Goal: Task Accomplishment & Management: Manage account settings

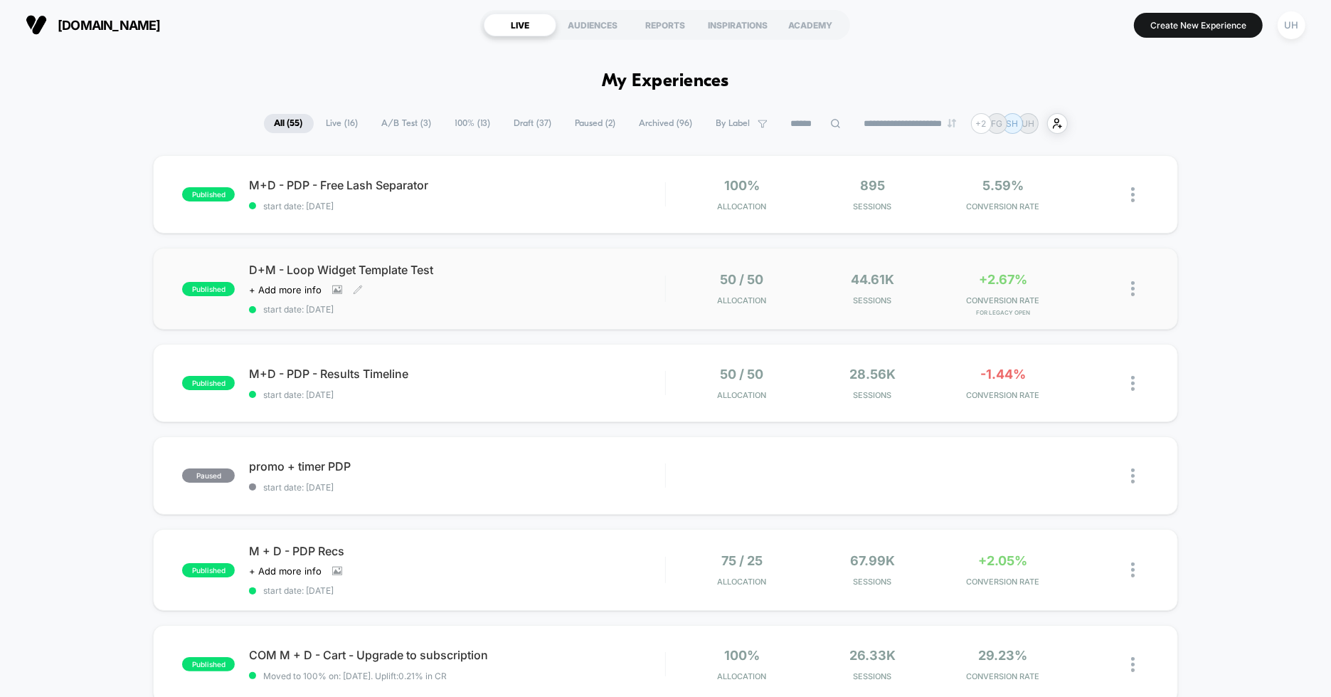
click at [551, 286] on div "D+M - Loop Widget Template Test Click to view images Click to edit experience d…" at bounding box center [457, 289] width 416 height 52
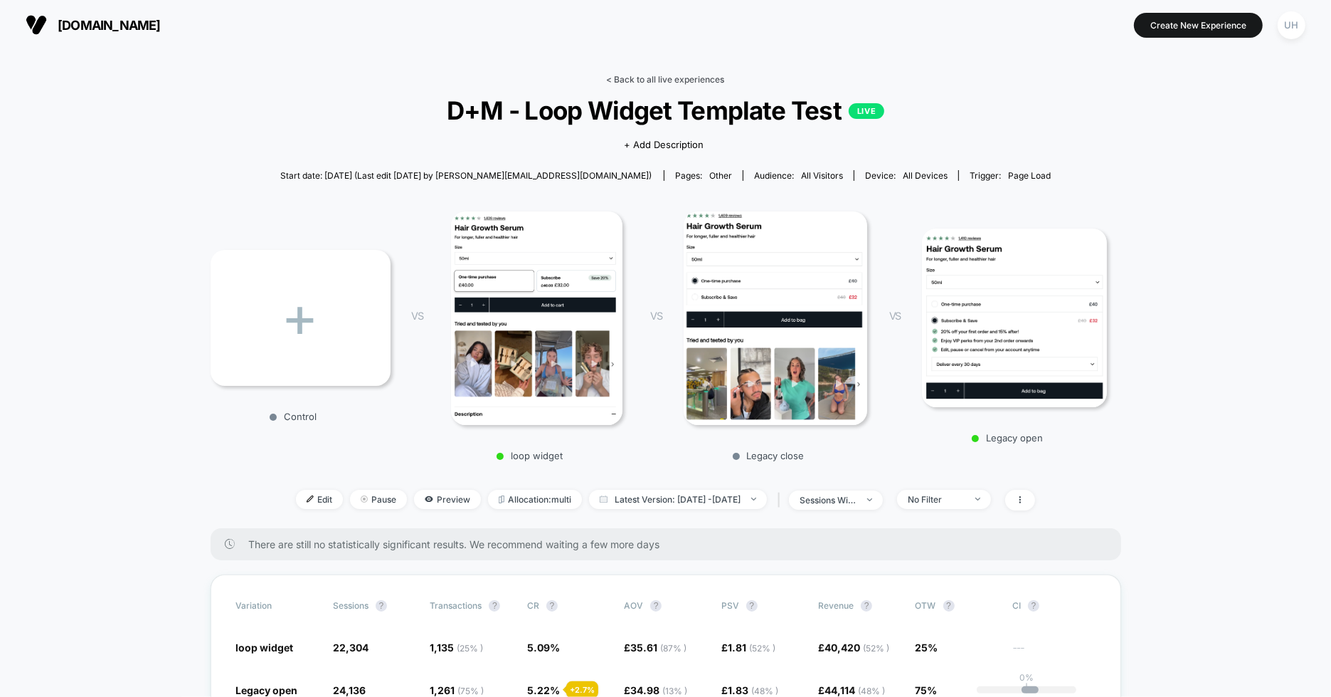
click at [630, 76] on link "< Back to all live experiences" at bounding box center [666, 79] width 118 height 11
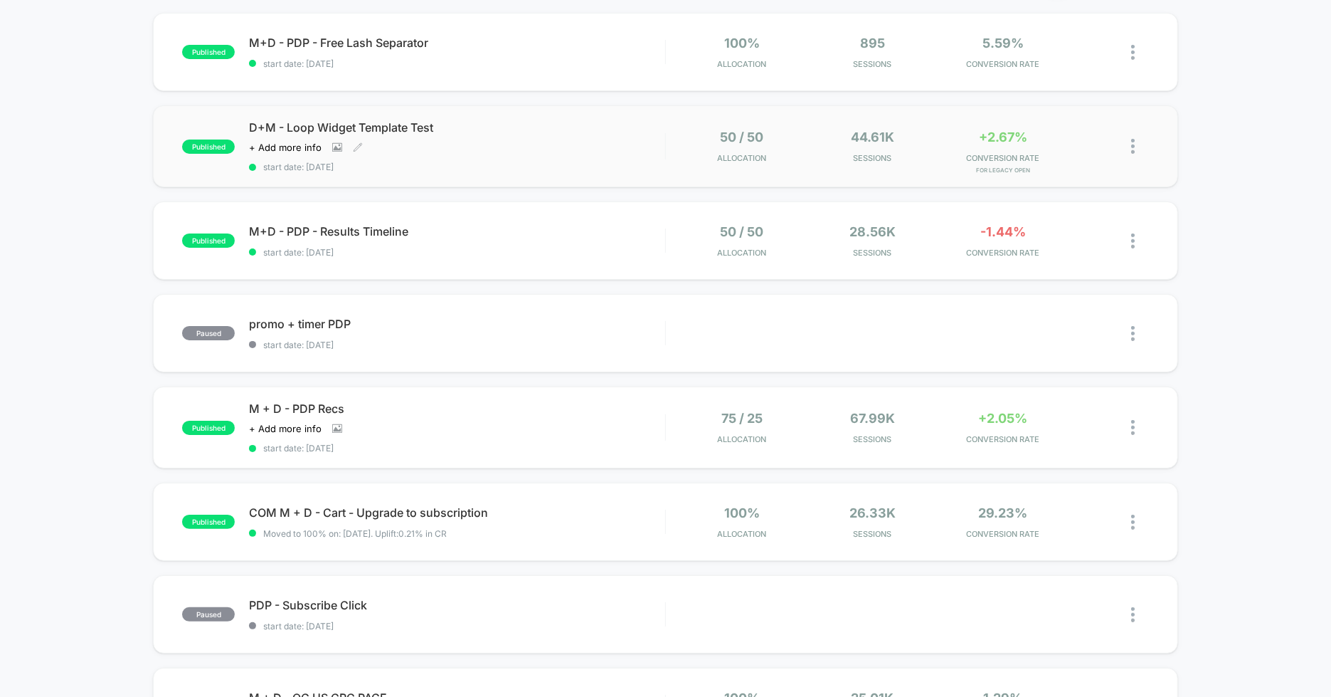
scroll to position [160, 0]
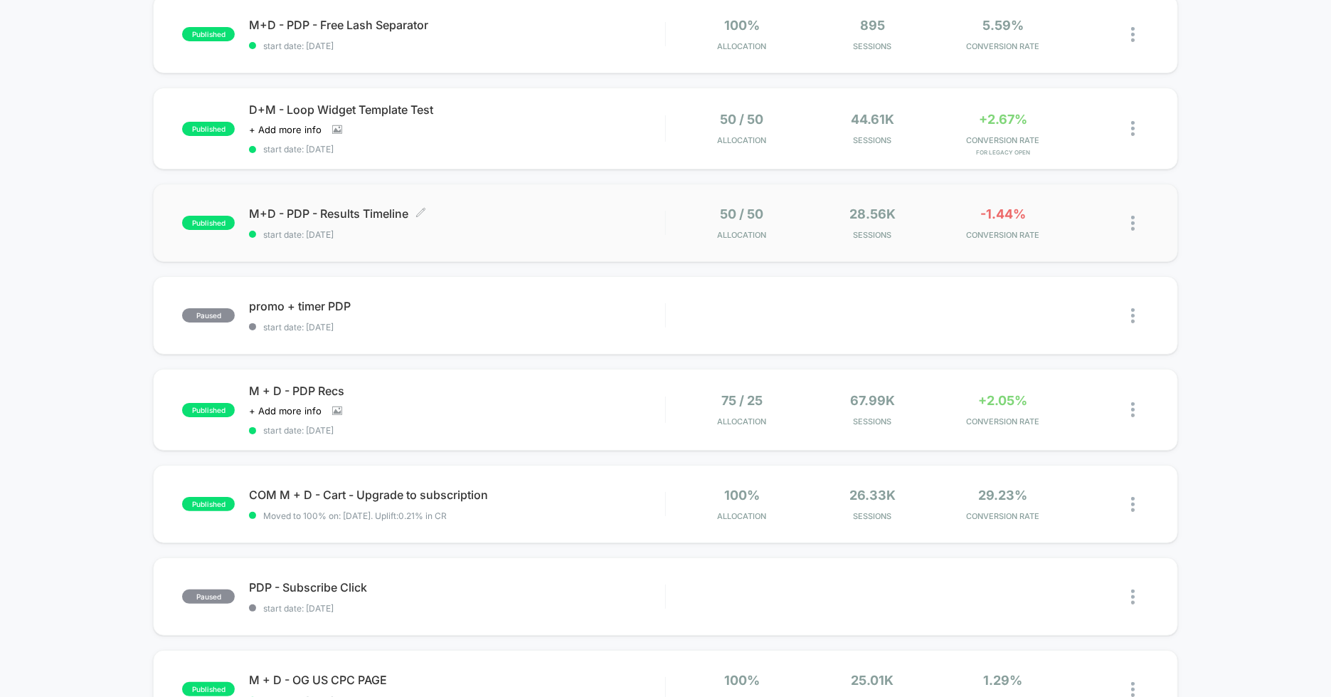
click at [608, 235] on span "start date: [DATE]" at bounding box center [457, 234] width 416 height 11
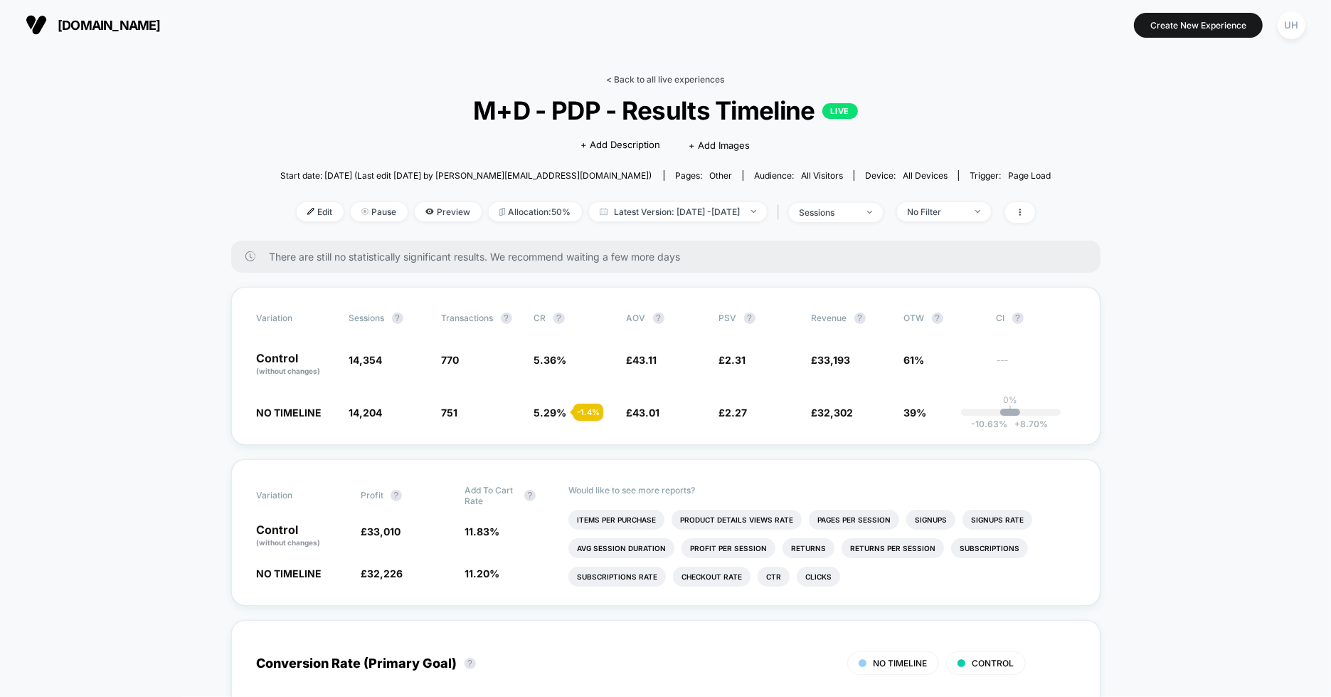
click at [652, 74] on link "< Back to all live experiences" at bounding box center [666, 79] width 118 height 11
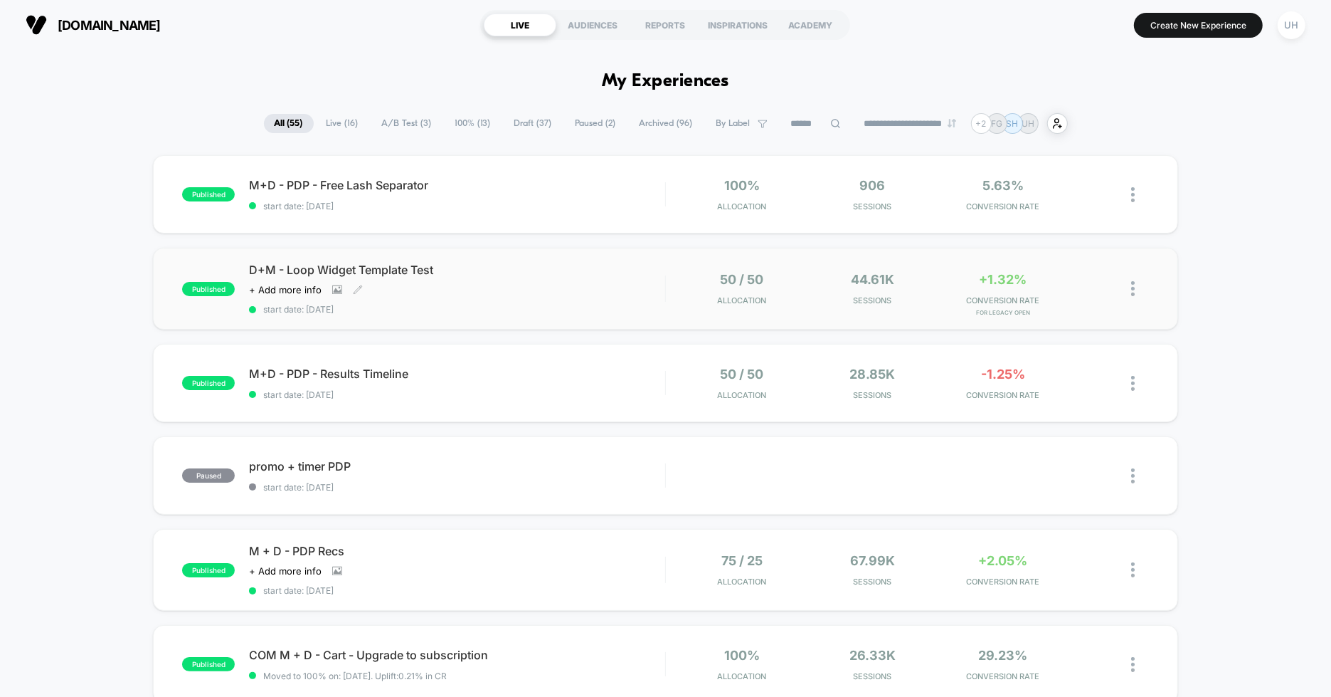
click at [615, 290] on div "D+M - Loop Widget Template Test Click to view images Click to edit experience d…" at bounding box center [457, 289] width 416 height 52
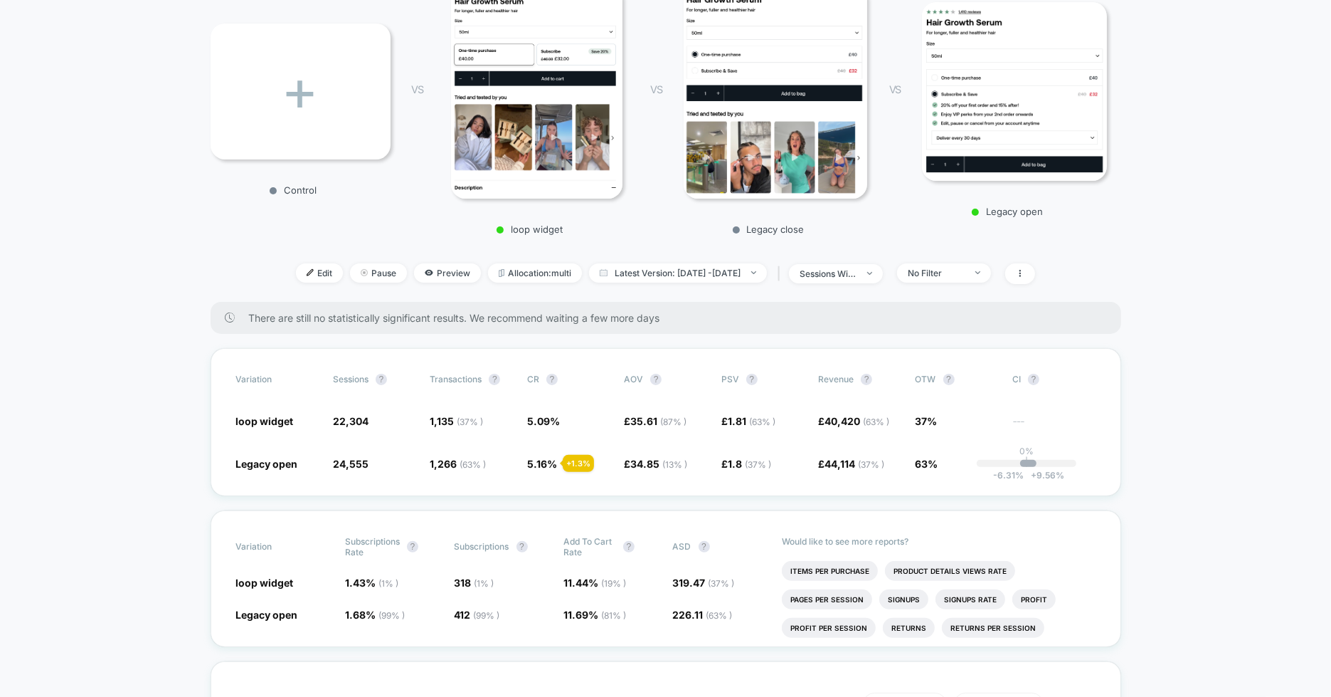
scroll to position [229, 0]
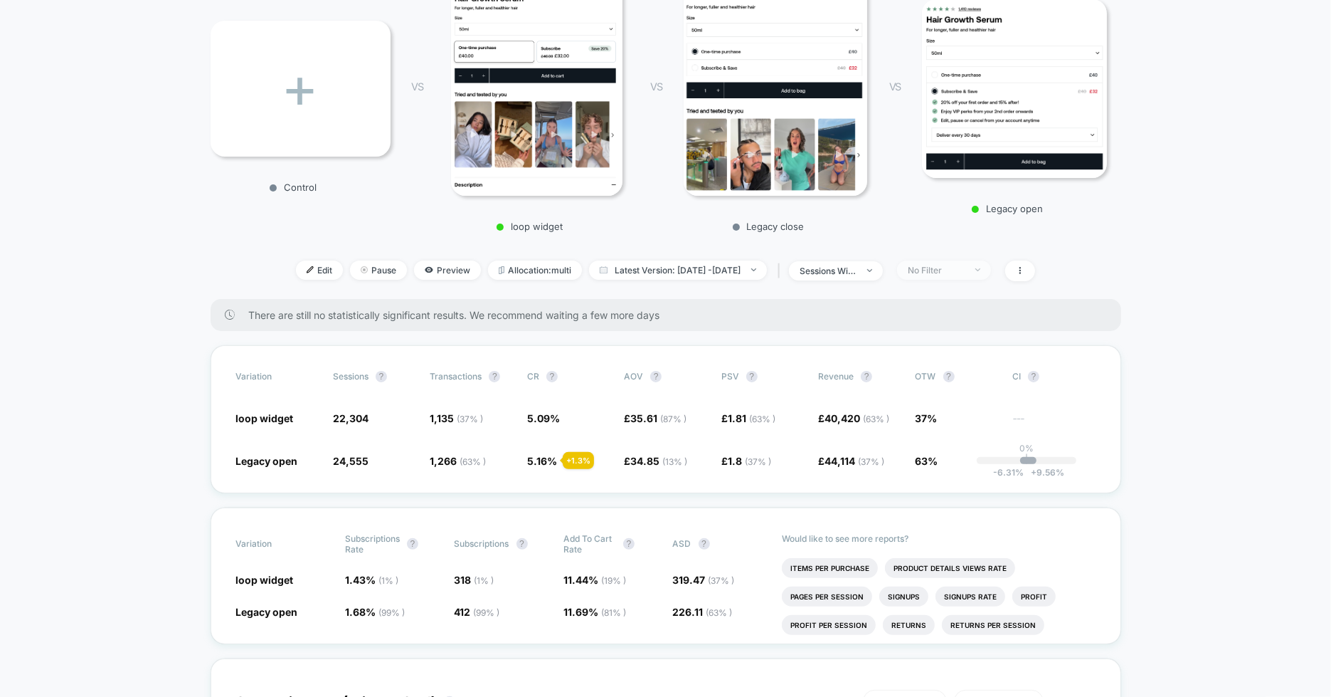
click at [965, 266] on div "No Filter" at bounding box center [936, 270] width 57 height 11
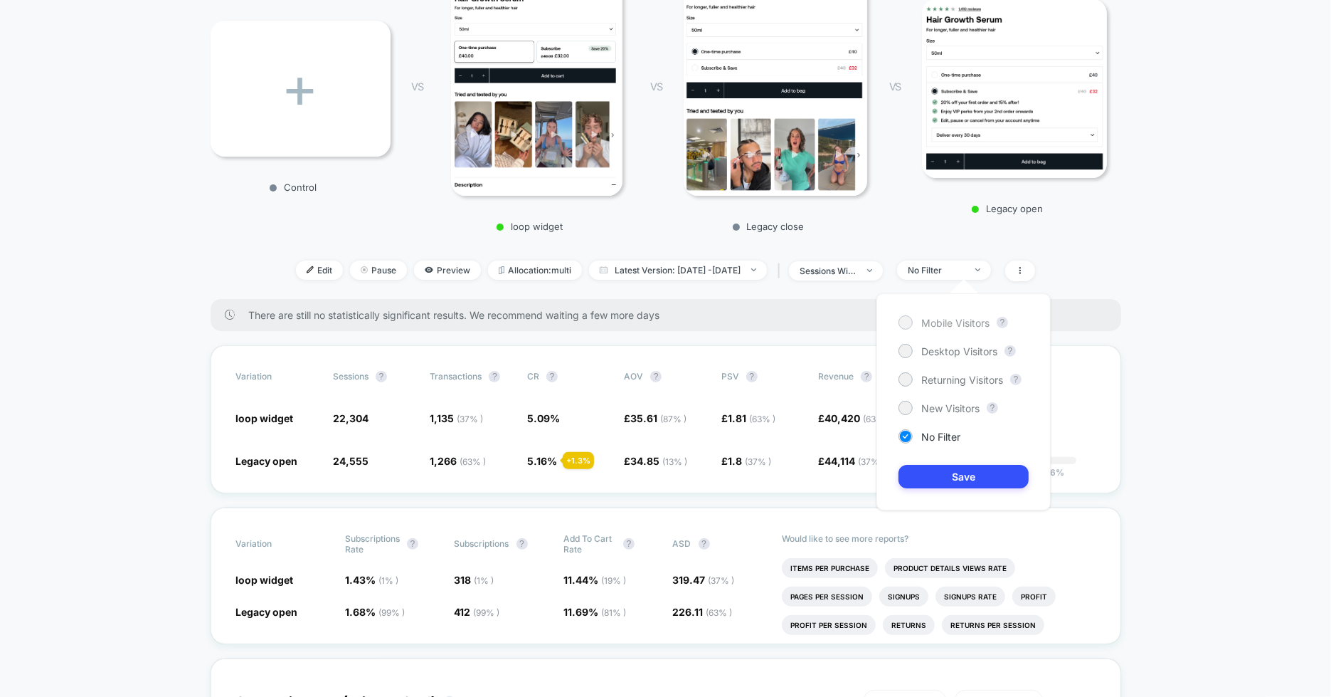
click at [901, 325] on div at bounding box center [905, 322] width 11 height 11
click at [965, 481] on button "Save" at bounding box center [964, 476] width 130 height 23
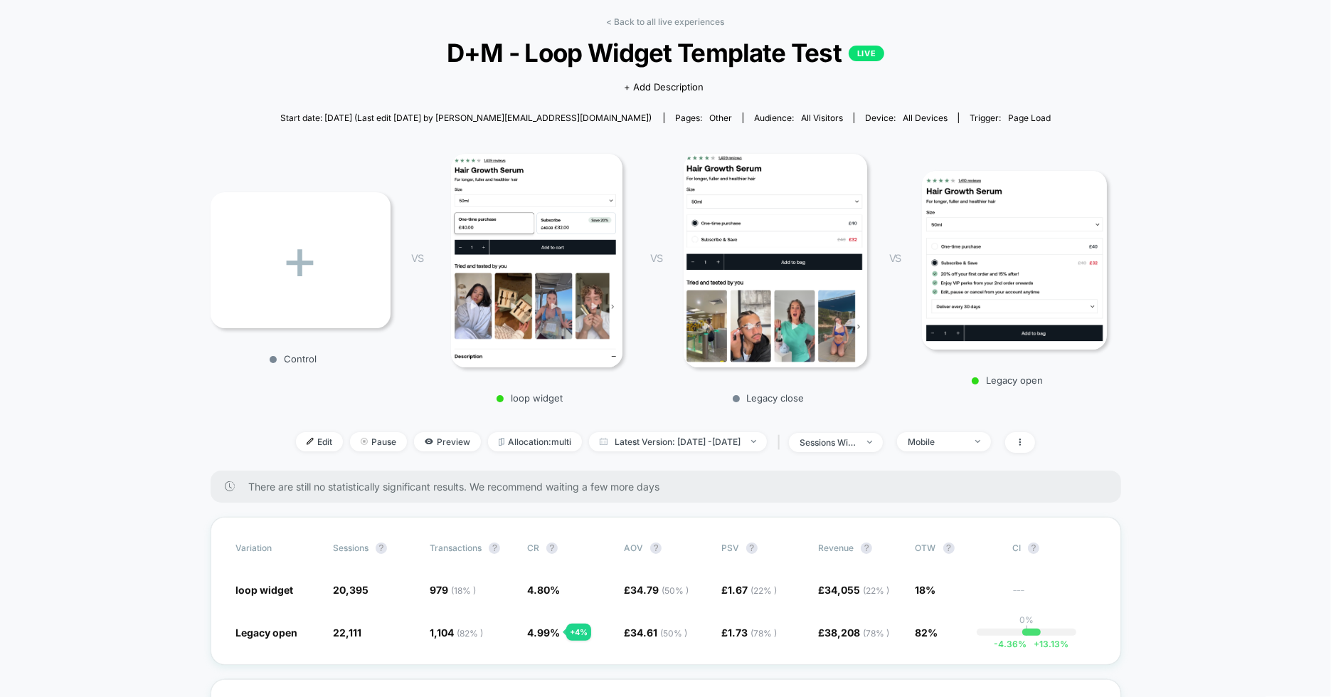
scroll to position [45, 0]
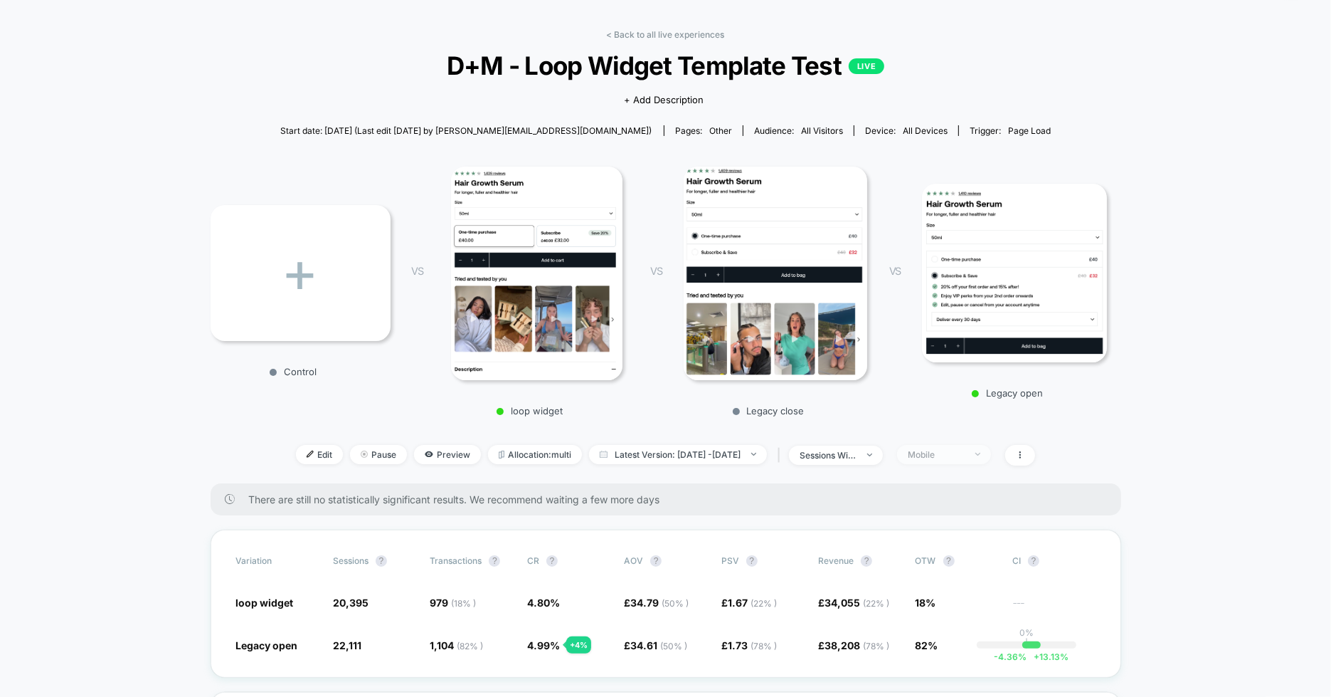
click at [960, 449] on div "Mobile" at bounding box center [936, 454] width 57 height 11
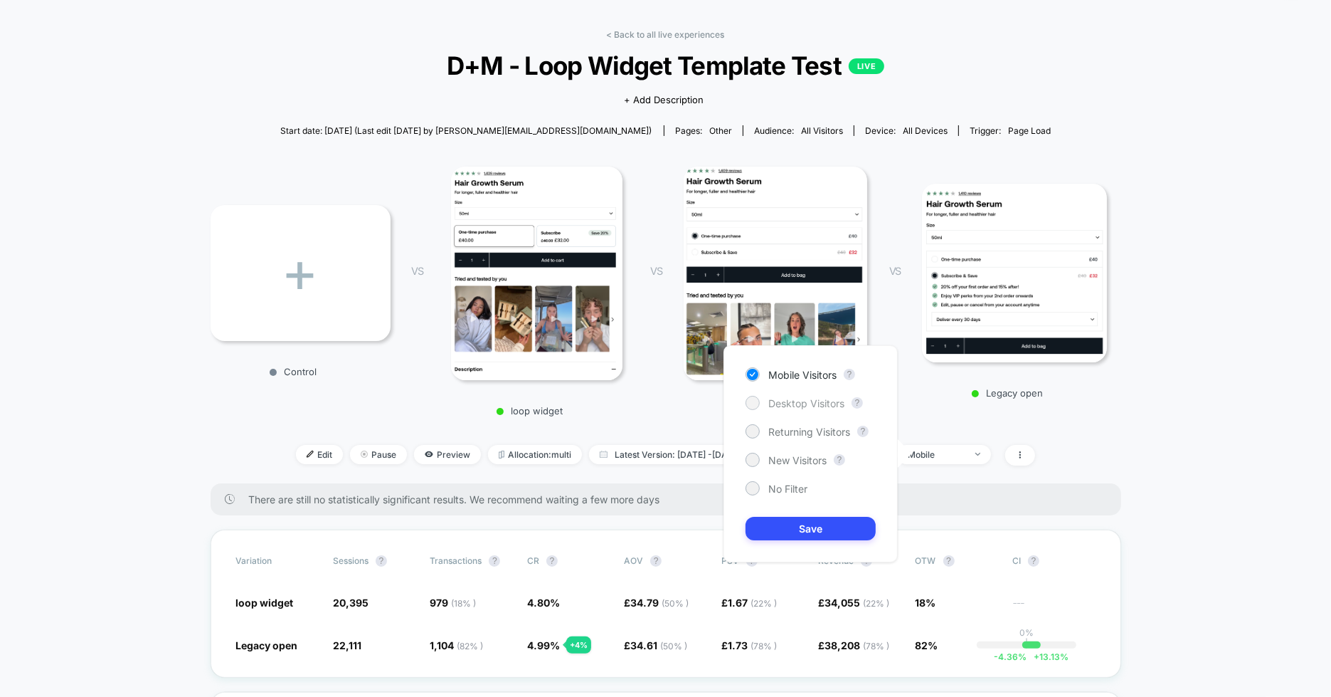
click at [756, 404] on div at bounding box center [752, 402] width 11 height 11
click at [781, 522] on button "Save" at bounding box center [811, 528] width 130 height 23
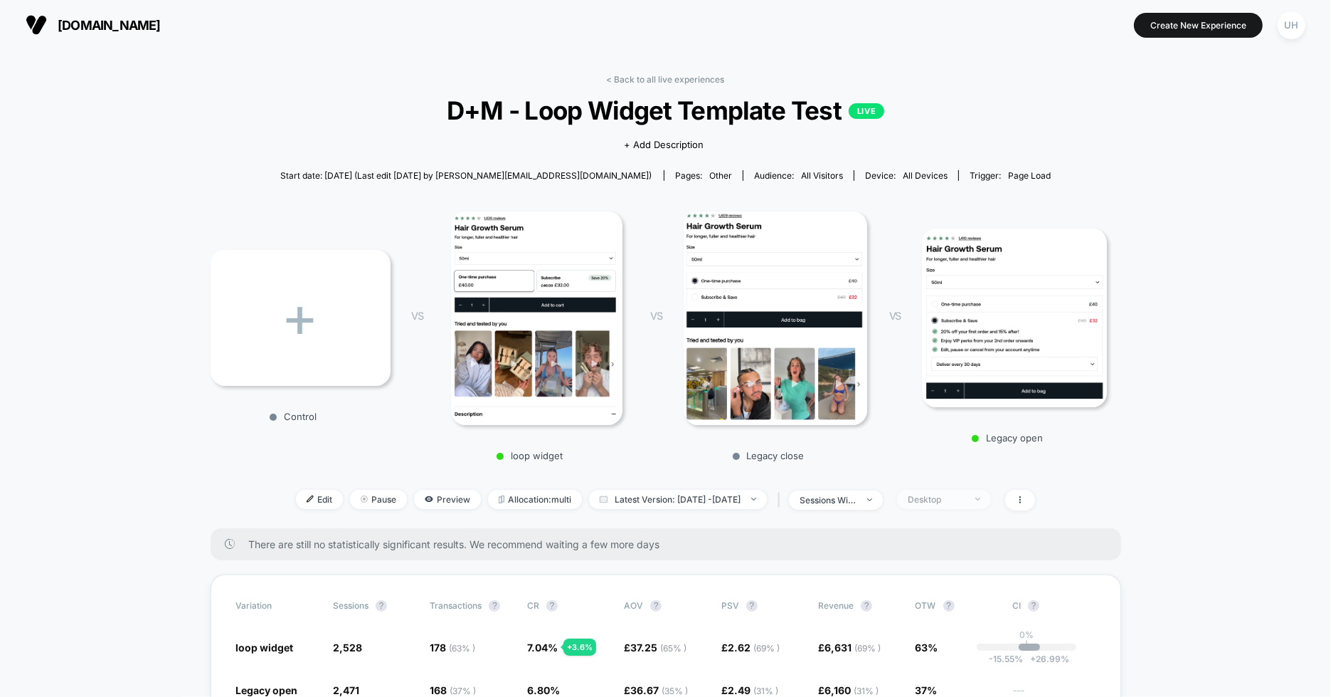
click at [948, 494] on div "Desktop" at bounding box center [936, 499] width 57 height 11
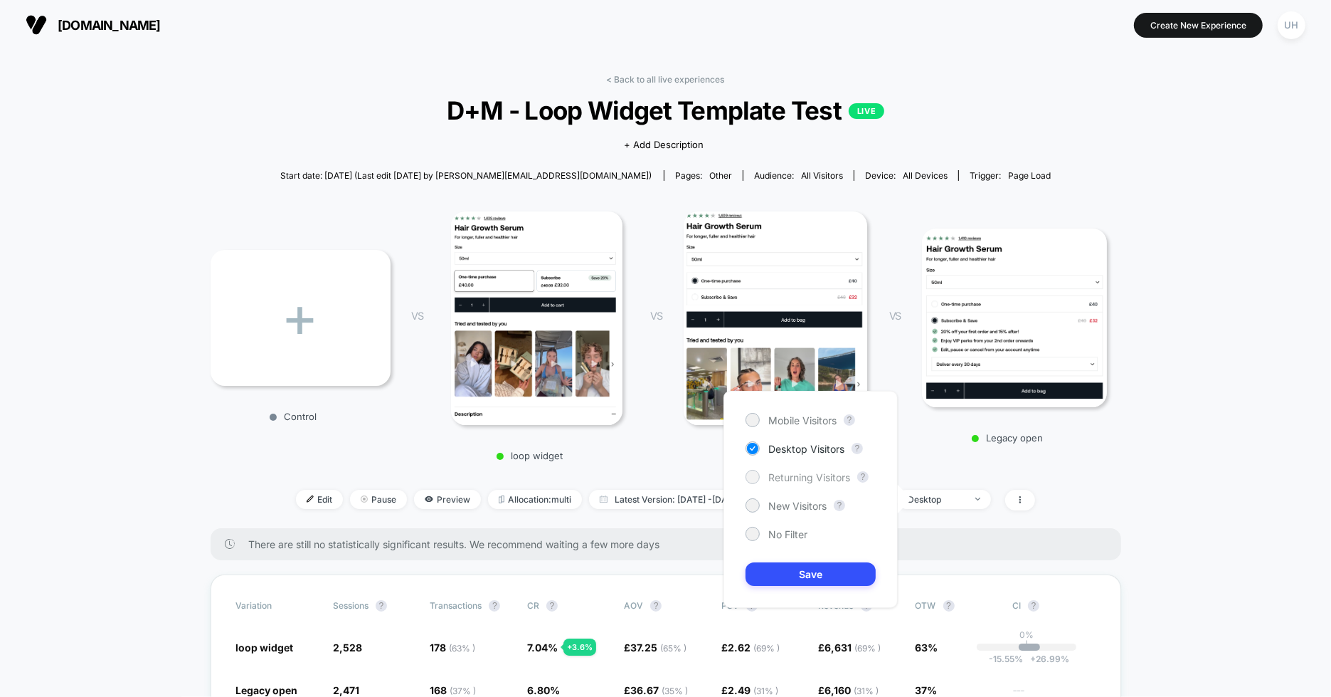
click at [751, 476] on div at bounding box center [752, 476] width 11 height 11
click at [790, 576] on button "Save" at bounding box center [811, 573] width 130 height 23
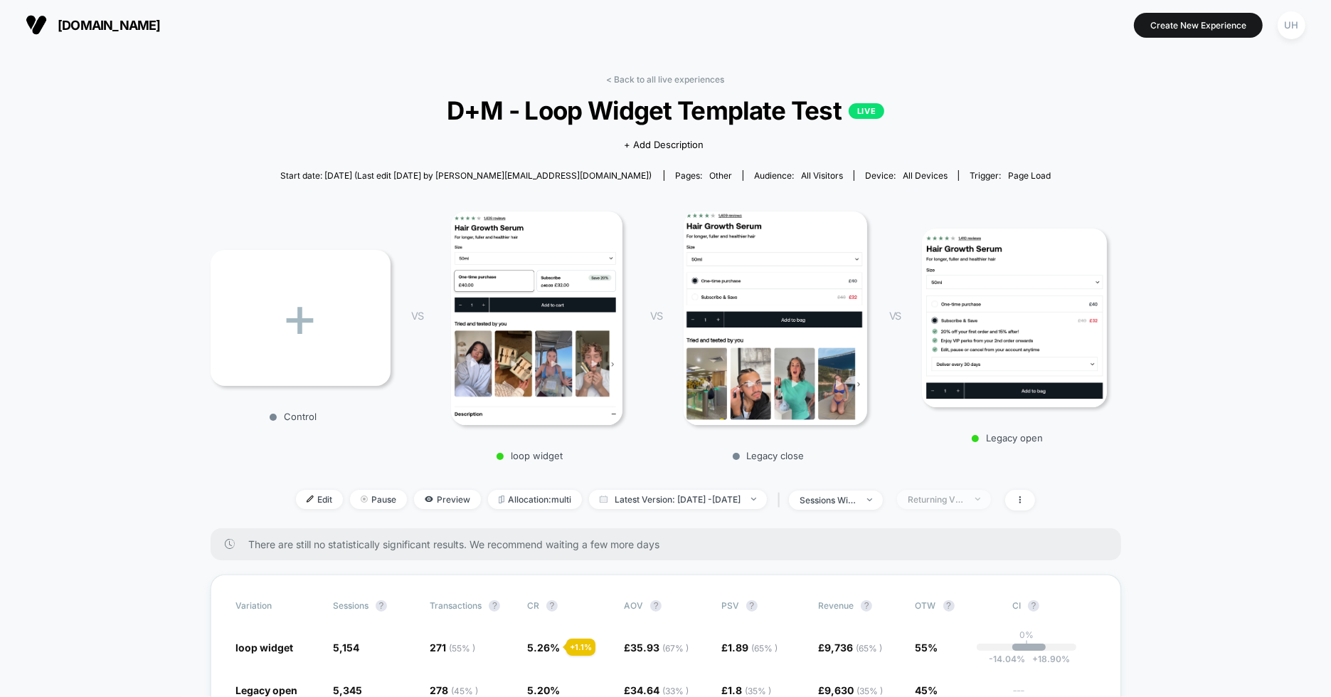
click at [955, 497] on div "Returning Visitors" at bounding box center [936, 499] width 57 height 11
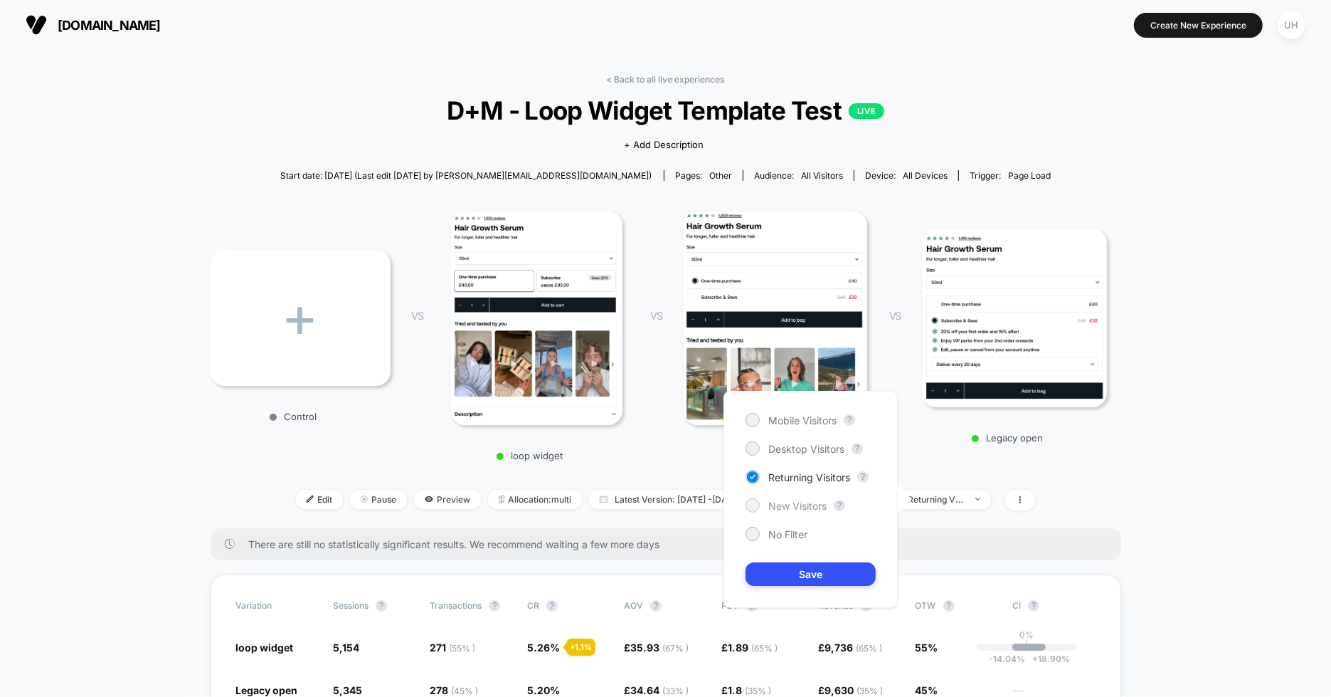
click at [800, 501] on span "New Visitors" at bounding box center [797, 505] width 58 height 12
click at [801, 575] on button "Save" at bounding box center [811, 573] width 130 height 23
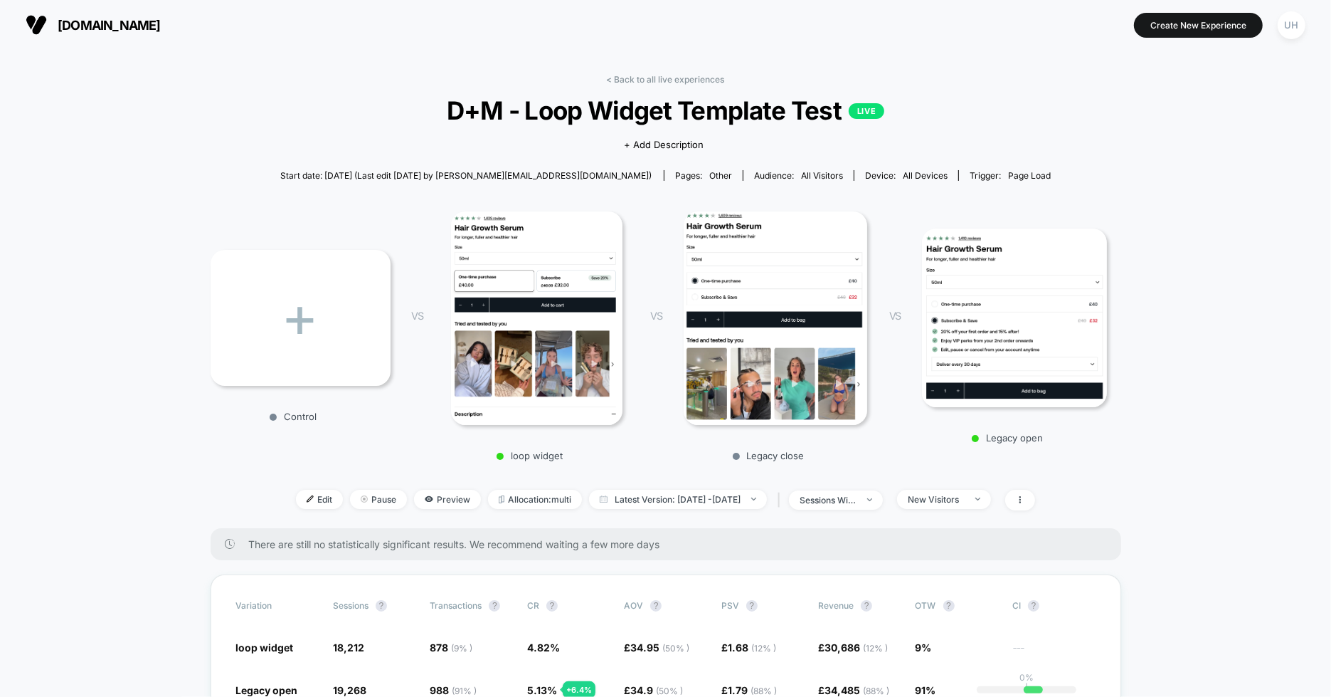
click at [1027, 314] on img at bounding box center [1014, 317] width 185 height 179
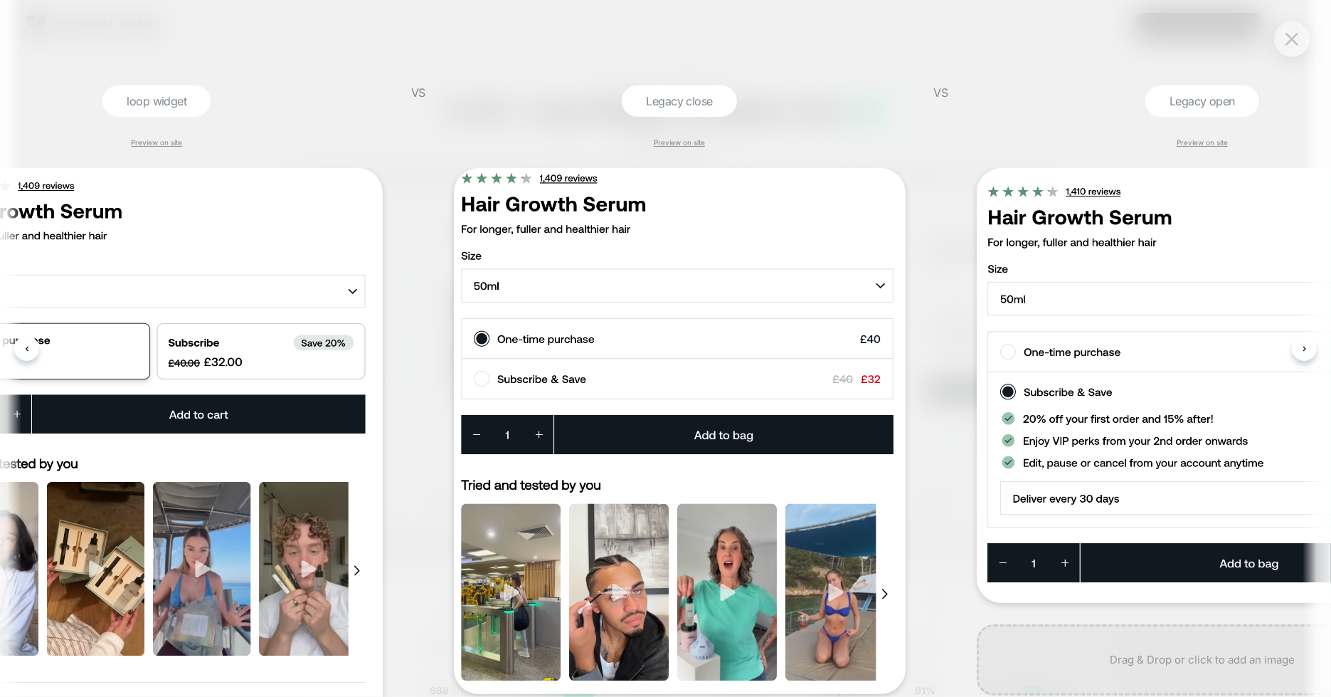
scroll to position [0, 795]
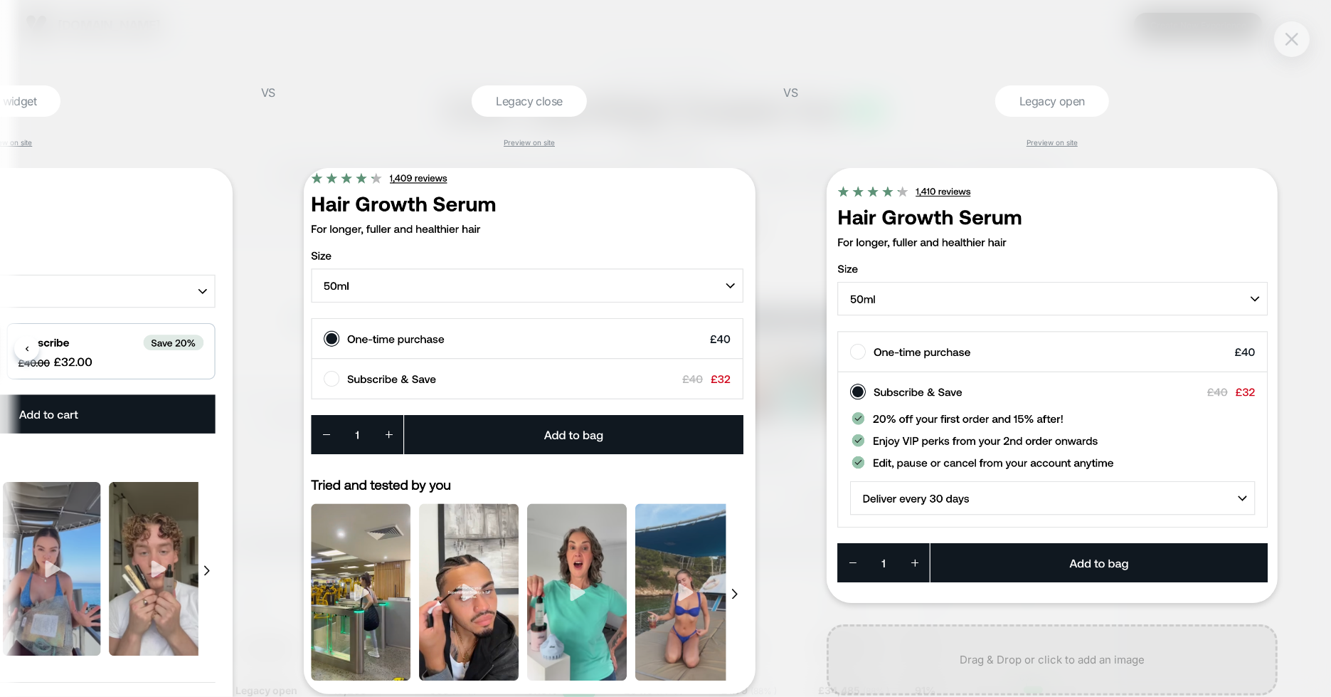
click at [1295, 34] on img at bounding box center [1292, 39] width 13 height 12
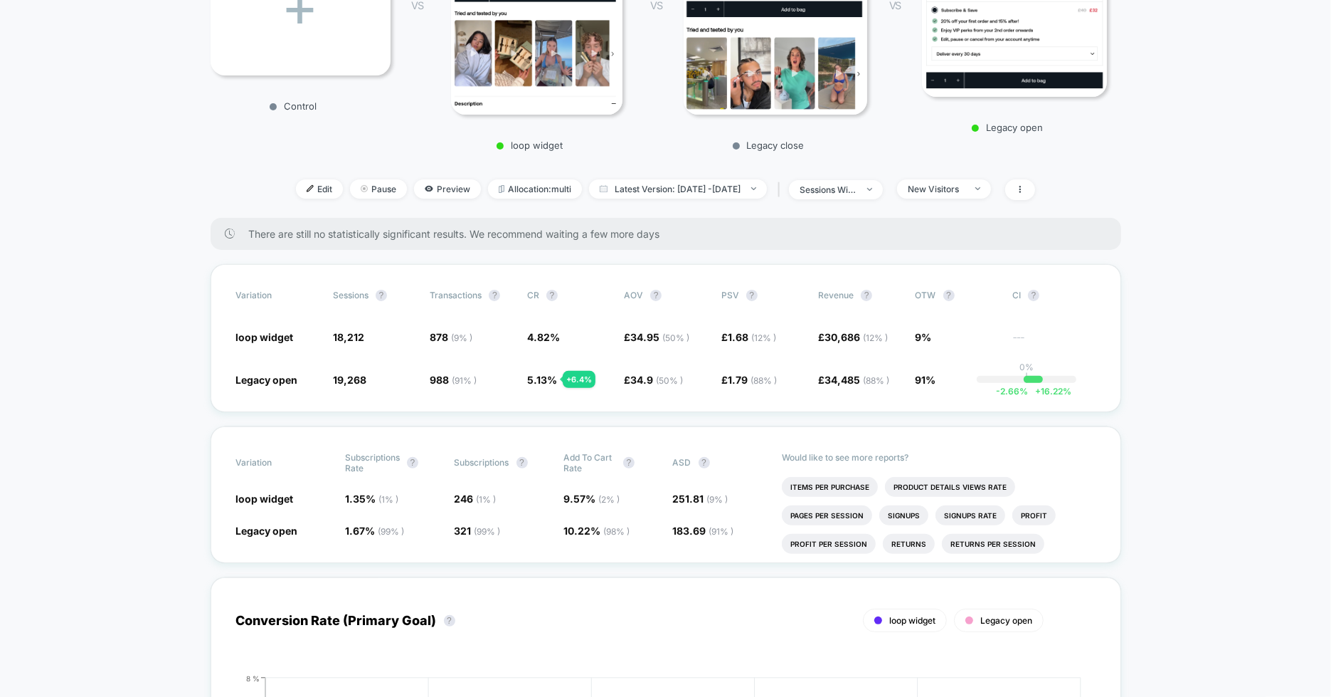
scroll to position [242, 0]
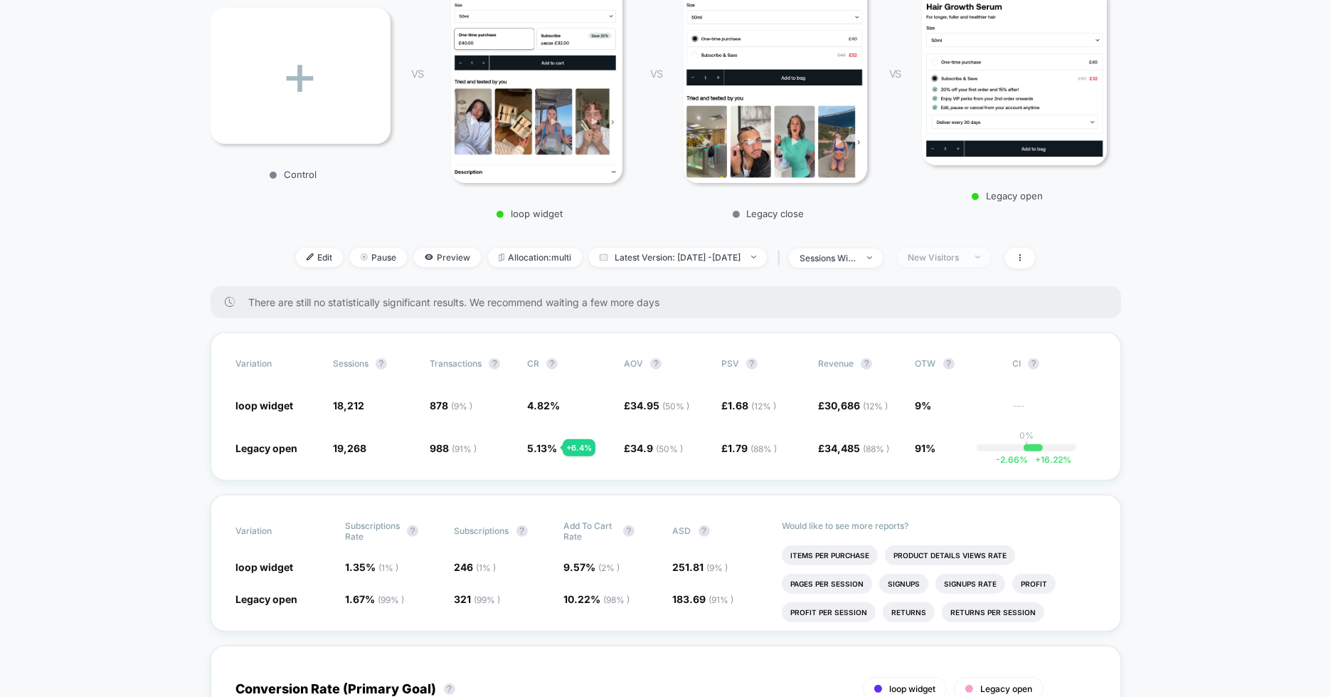
click at [955, 258] on div "New Visitors" at bounding box center [936, 257] width 57 height 11
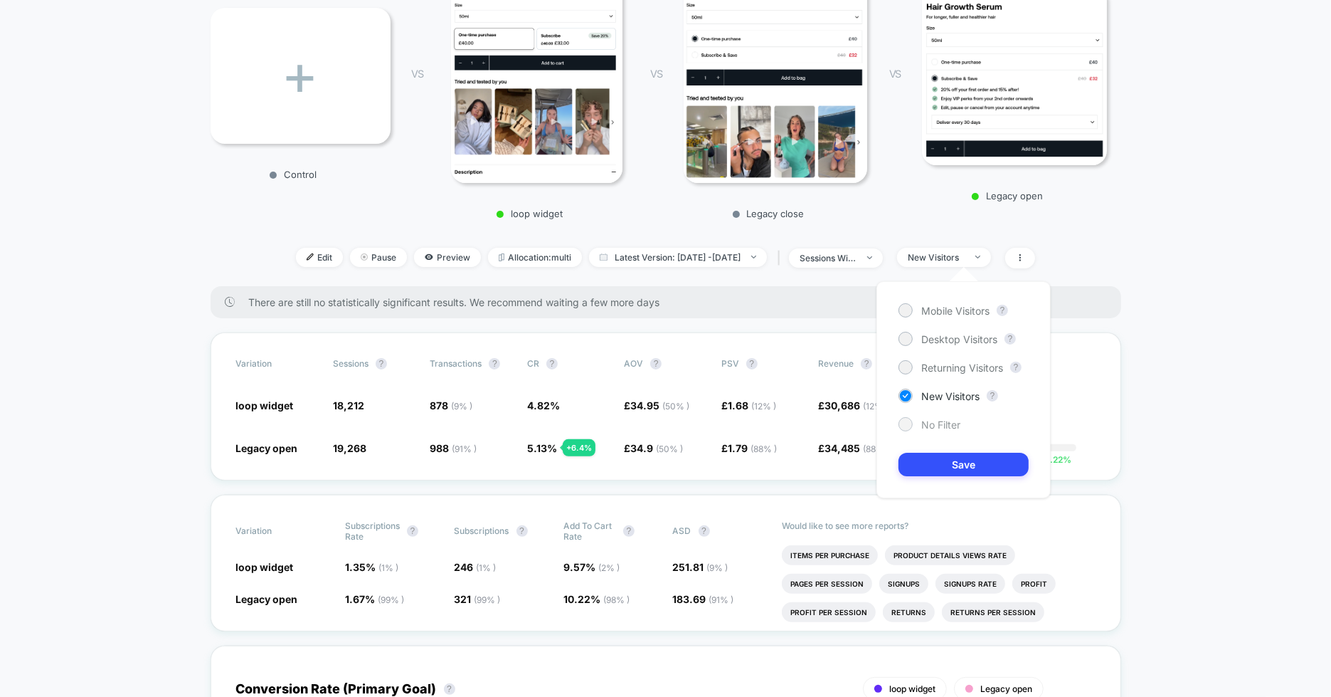
click at [907, 429] on div at bounding box center [906, 424] width 14 height 14
click at [938, 460] on button "Save" at bounding box center [964, 463] width 130 height 23
